Goal: Task Accomplishment & Management: Manage account settings

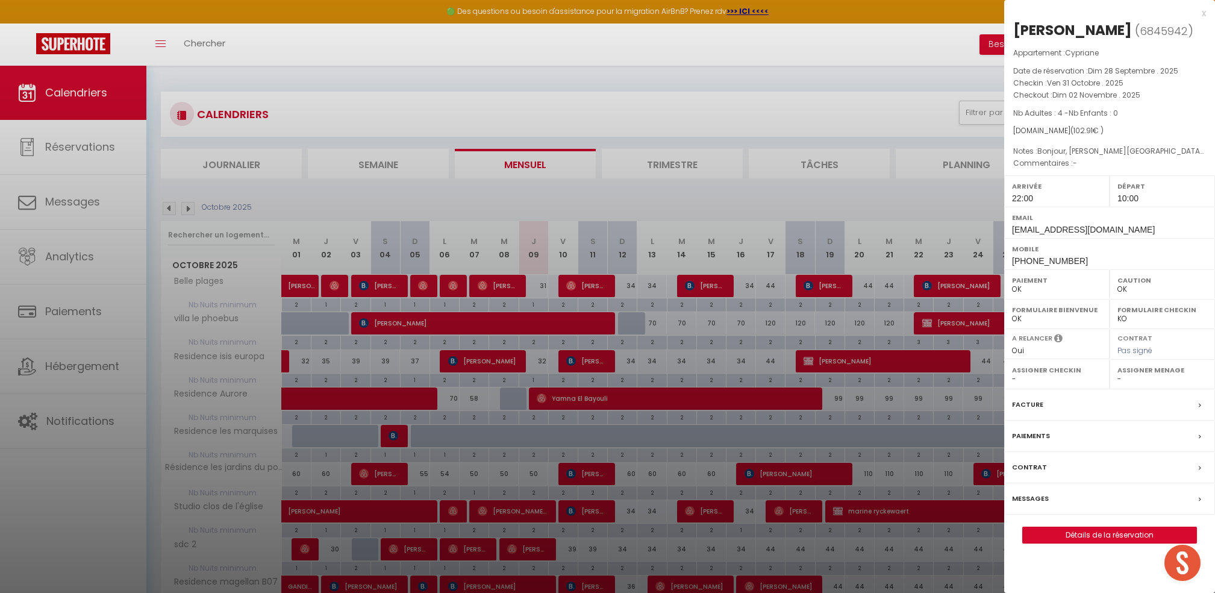
select select "0"
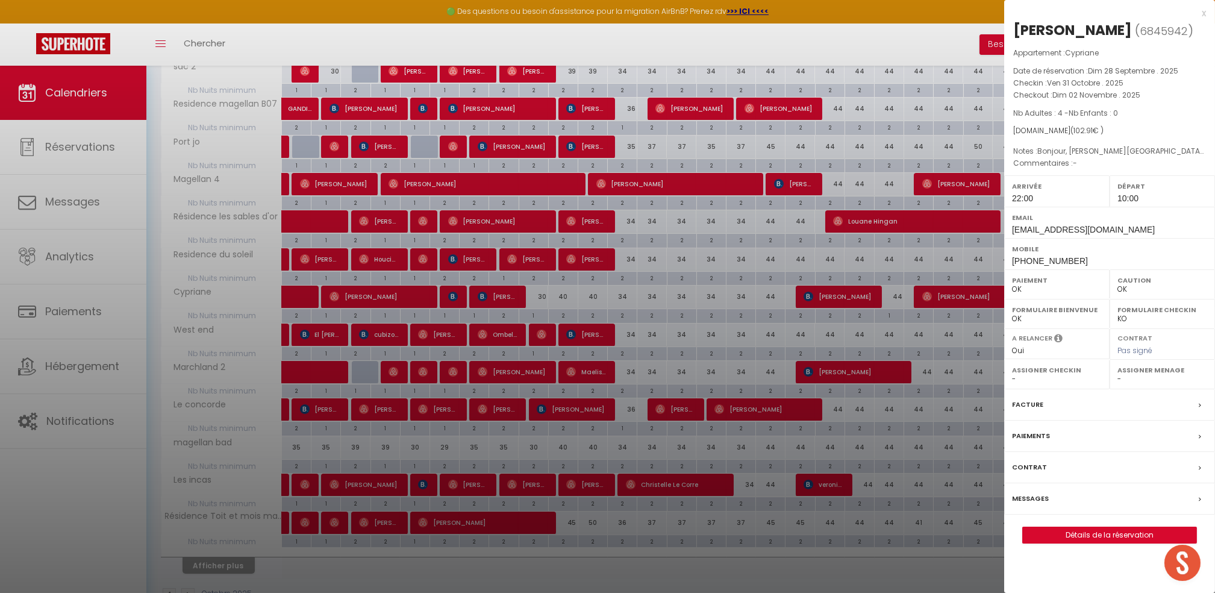
scroll to position [478, 0]
click at [116, 499] on div at bounding box center [607, 296] width 1215 height 593
click at [1204, 7] on div at bounding box center [607, 296] width 1215 height 593
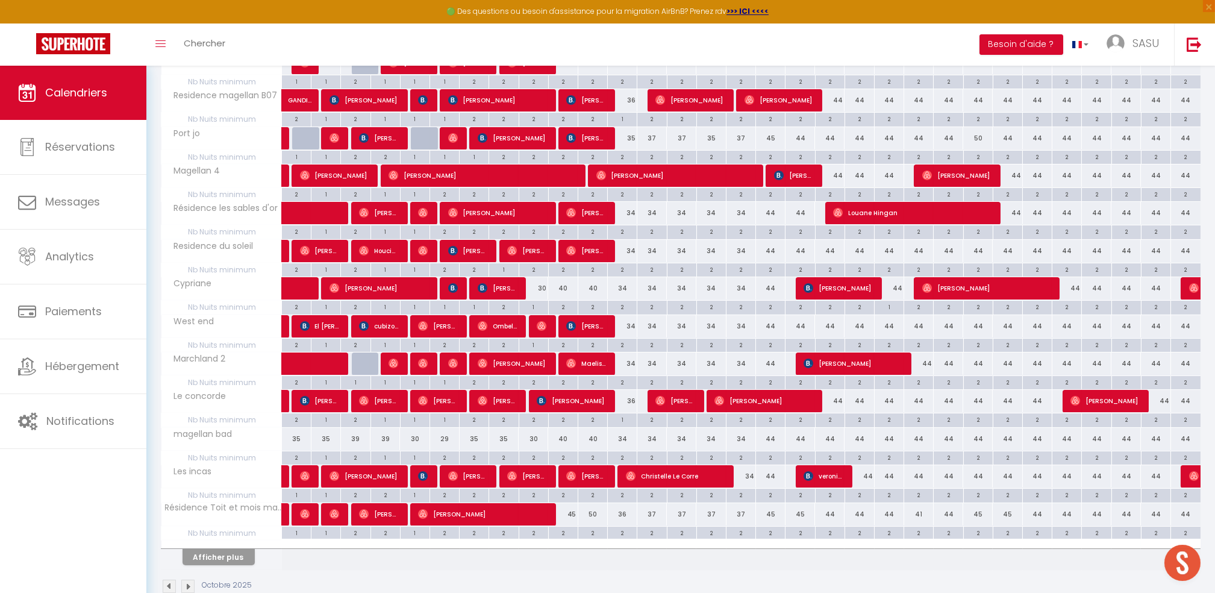
scroll to position [506, 0]
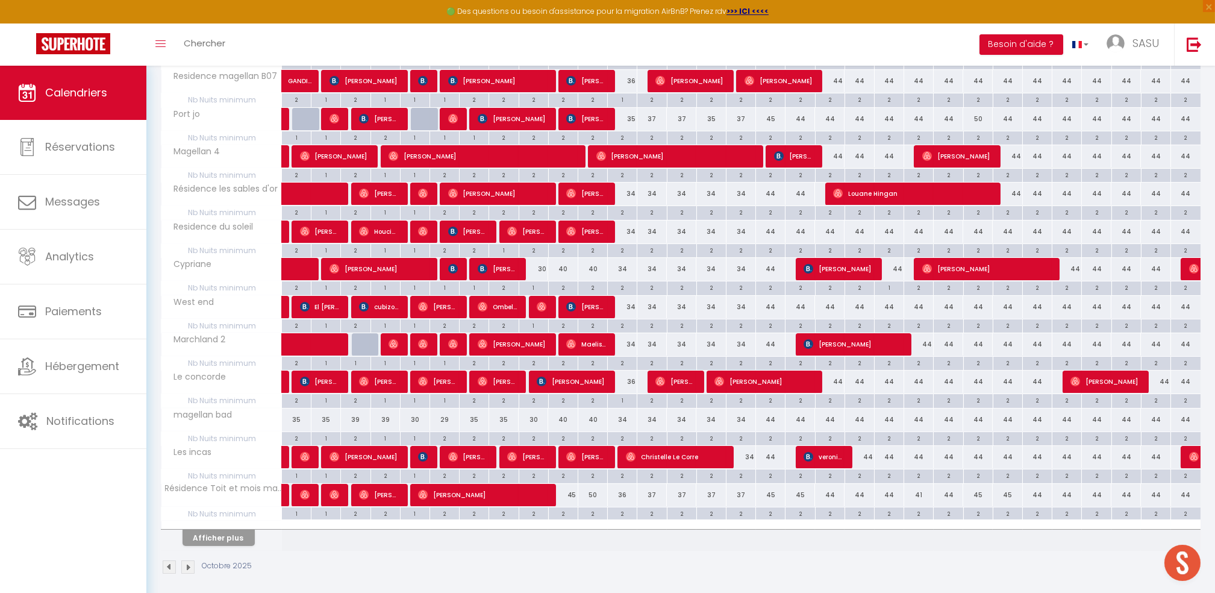
click at [216, 551] on div "Octobre 2025" at bounding box center [681, 569] width 1040 height 36
click at [235, 538] on button "Afficher plus" at bounding box center [219, 538] width 72 height 16
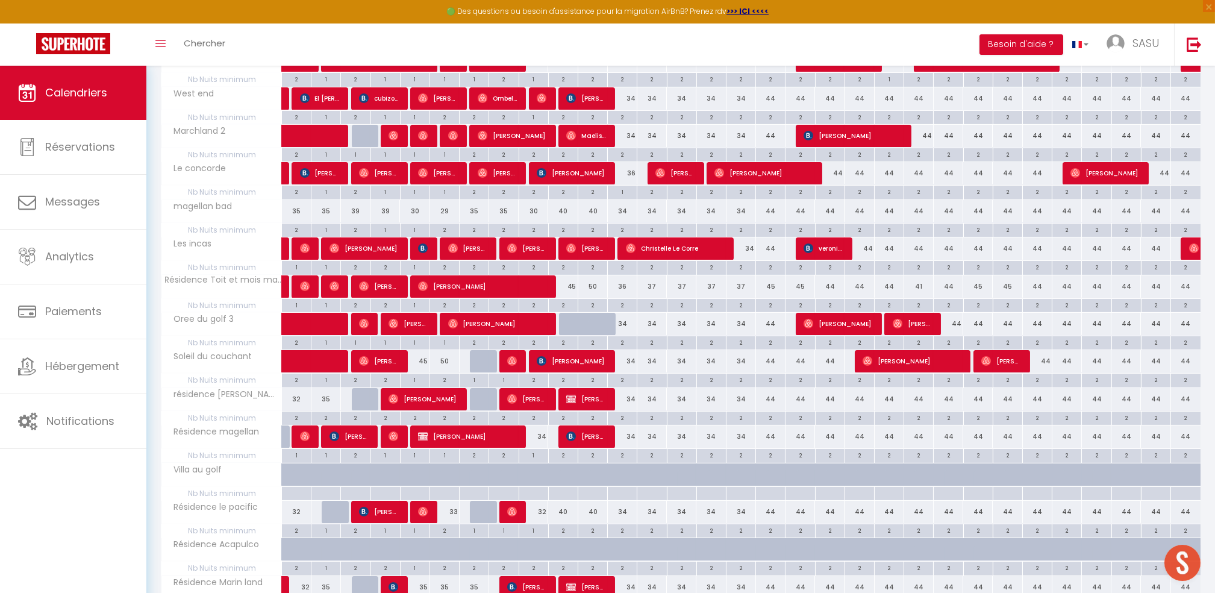
scroll to position [747, 0]
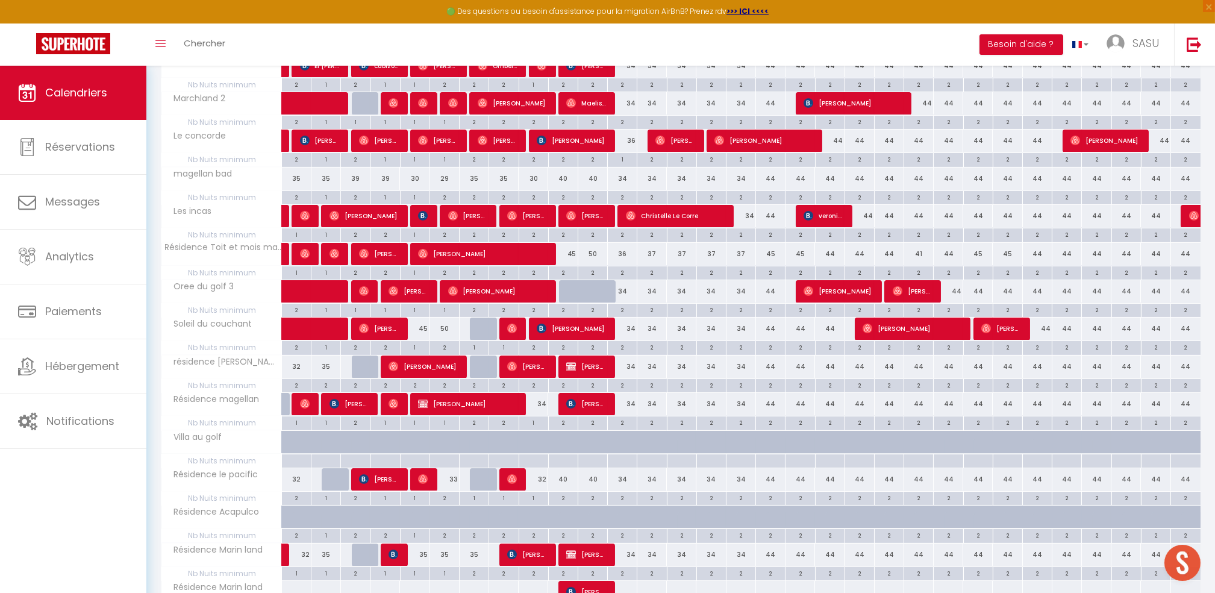
click at [544, 395] on div "34" at bounding box center [534, 404] width 30 height 22
type input "34"
type input "Jeu 09 Octobre 2025"
type input "Ven 10 Octobre 2025"
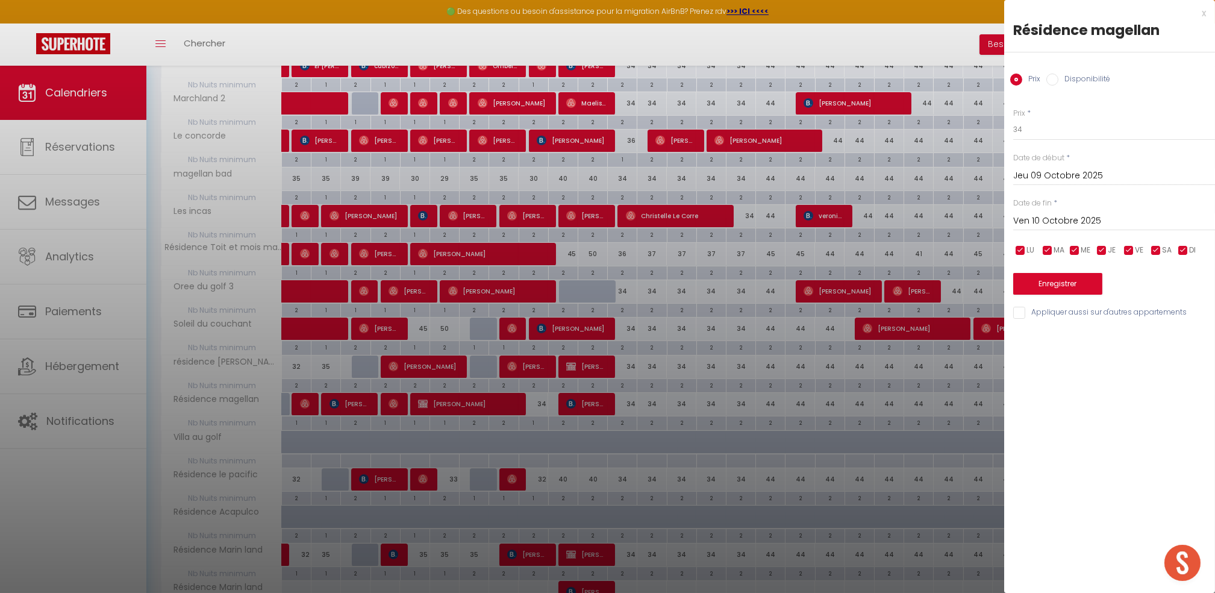
click at [1068, 148] on div "Prix * 34 Statut * Disponible Indisponible Date de début * Jeu 09 Octobre 2025 …" at bounding box center [1109, 207] width 211 height 228
click at [1077, 139] on input "34" at bounding box center [1115, 130] width 202 height 22
type input "32"
drag, startPoint x: 1038, startPoint y: 293, endPoint x: 484, endPoint y: 326, distance: 554.8
click at [1038, 293] on button "Enregistrer" at bounding box center [1058, 284] width 89 height 22
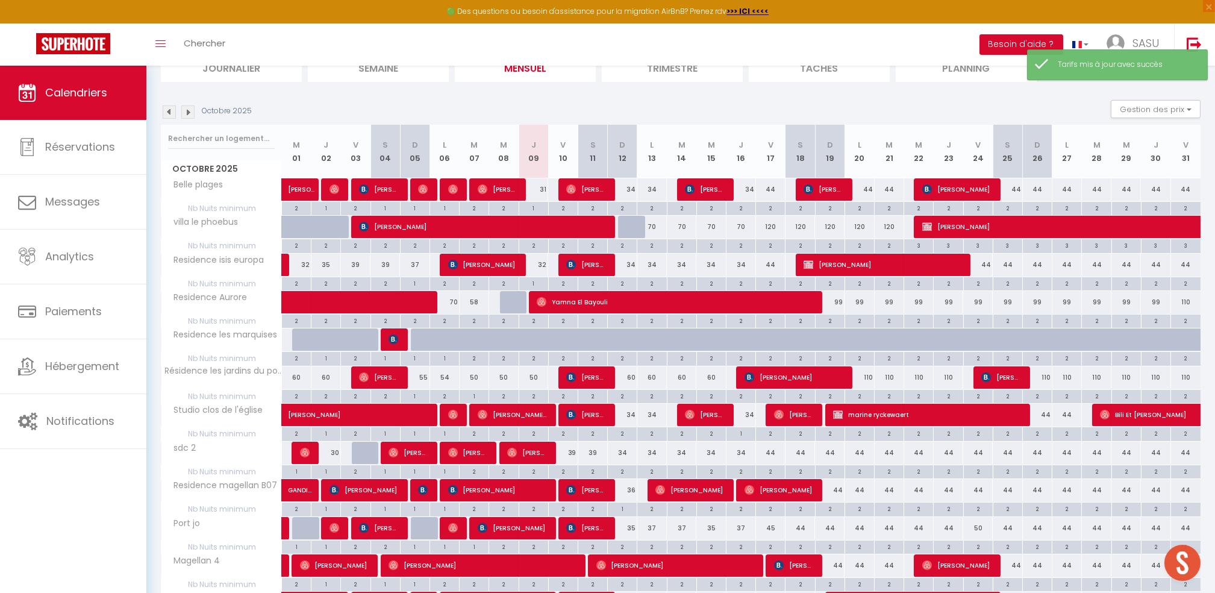
scroll to position [34, 0]
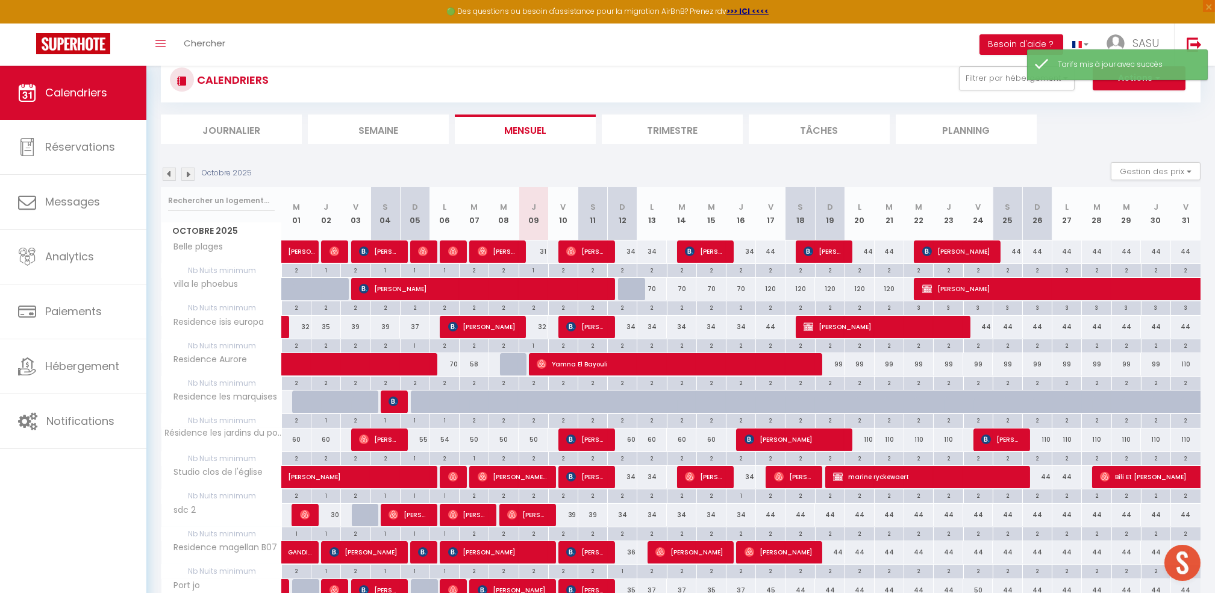
click at [545, 257] on div "31" at bounding box center [534, 251] width 30 height 22
type input "31"
type input "Jeu 09 Octobre 2025"
type input "Ven 10 Octobre 2025"
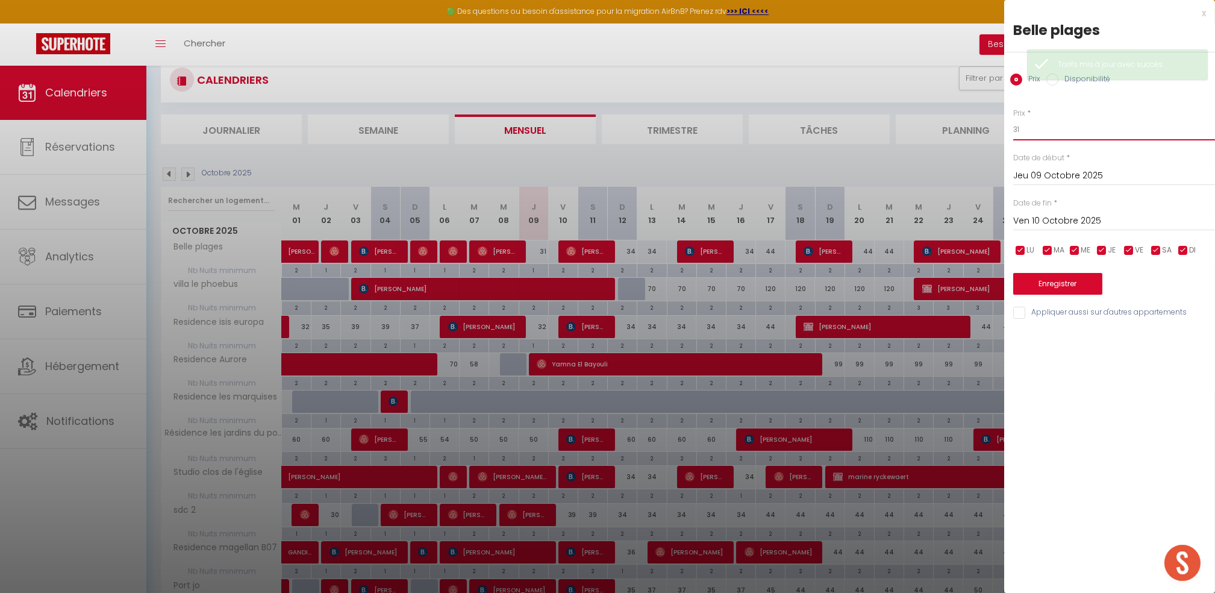
click at [1083, 126] on input "31" at bounding box center [1115, 130] width 202 height 22
type input "30"
click at [1044, 283] on button "Enregistrer" at bounding box center [1058, 284] width 89 height 22
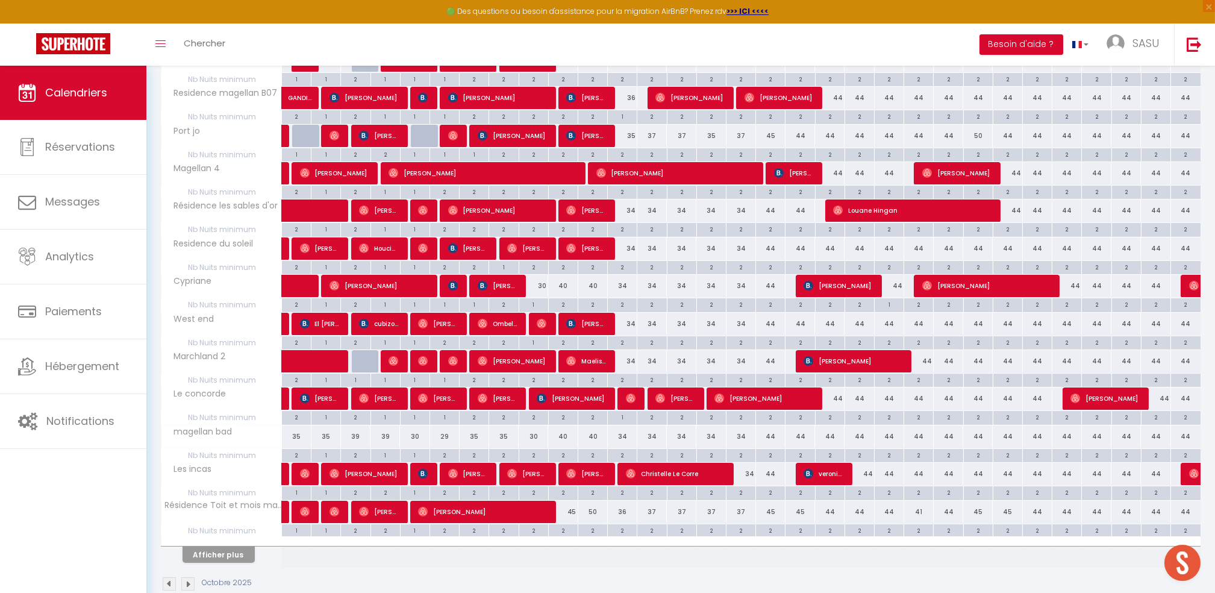
scroll to position [514, 0]
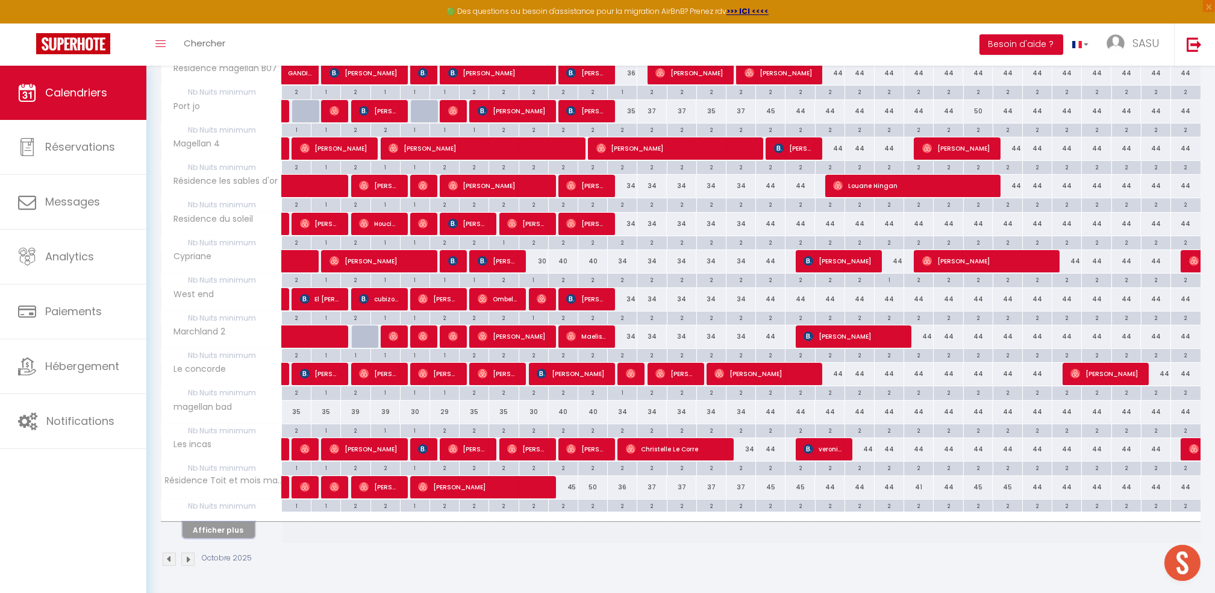
click at [239, 531] on button "Afficher plus" at bounding box center [219, 530] width 72 height 16
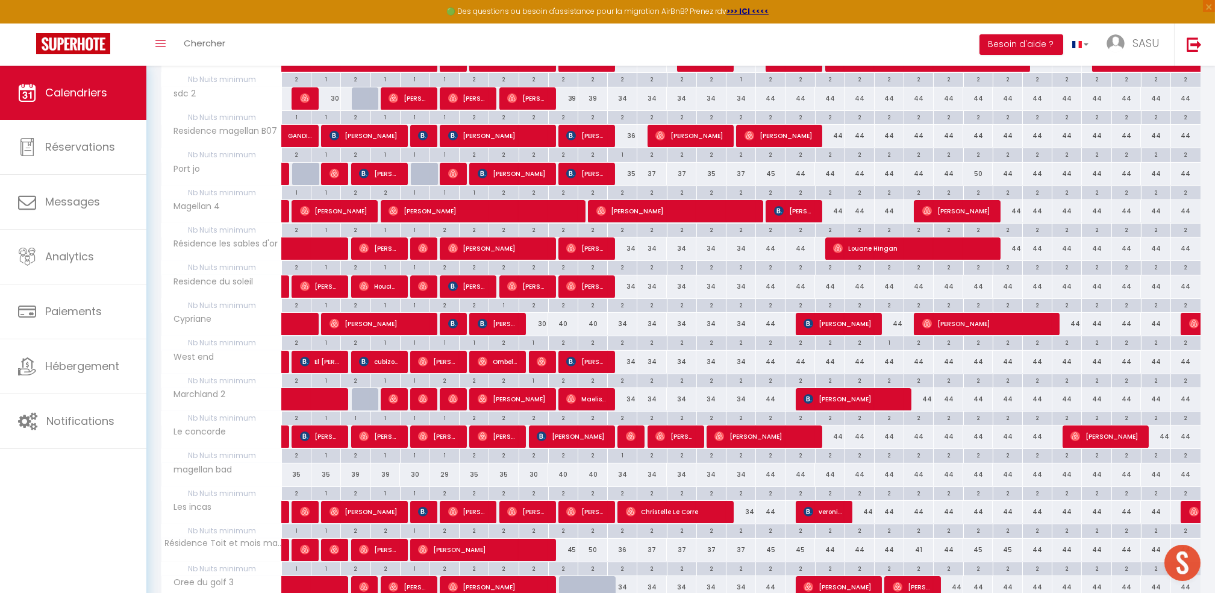
scroll to position [0, 0]
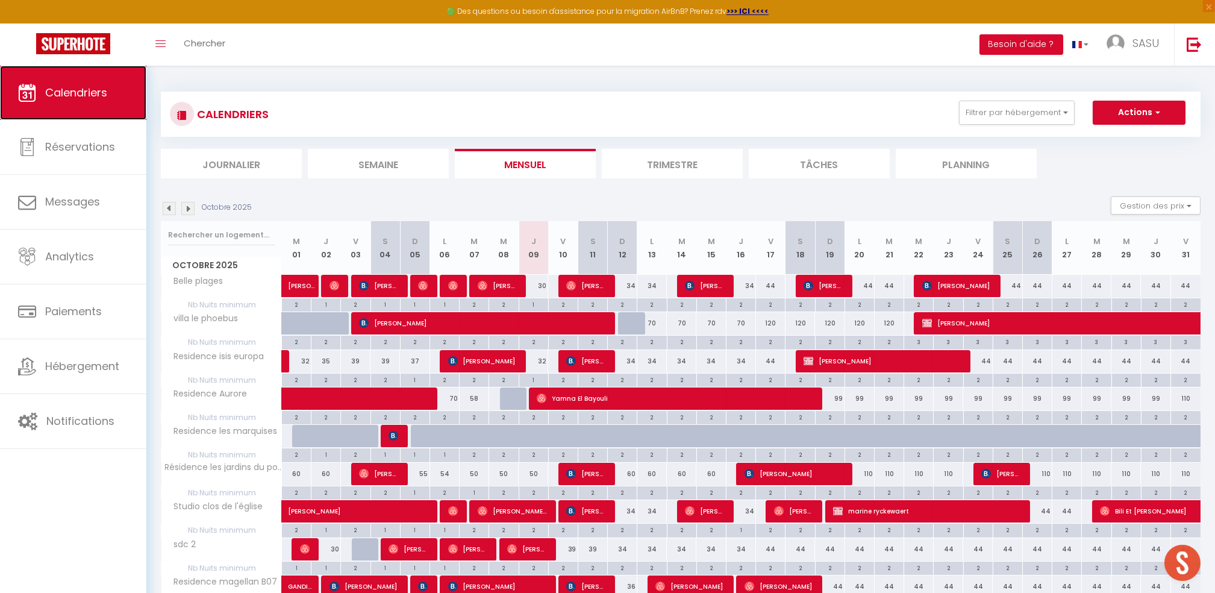
click at [81, 93] on span "Calendriers" at bounding box center [76, 92] width 62 height 15
